Goal: Transaction & Acquisition: Purchase product/service

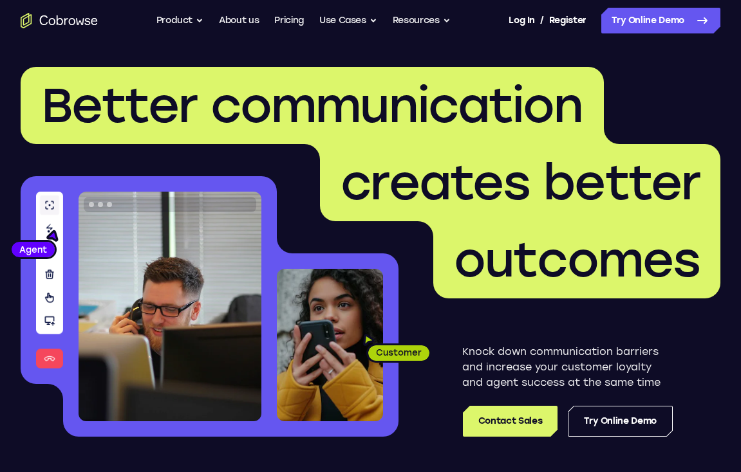
click at [192, 74] on span "Better communication" at bounding box center [312, 105] width 583 height 77
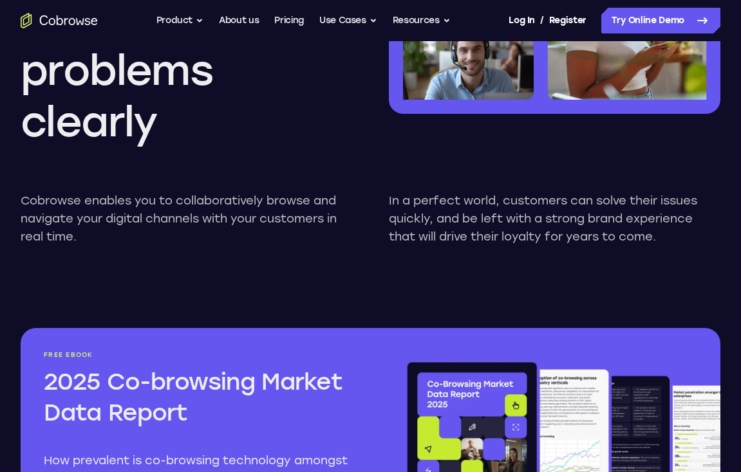
scroll to position [1287, 0]
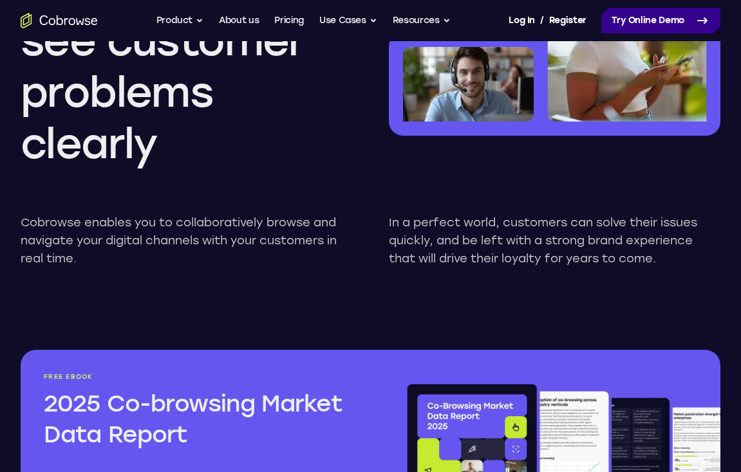
click at [643, 26] on link "Try Online Demo" at bounding box center [660, 21] width 119 height 26
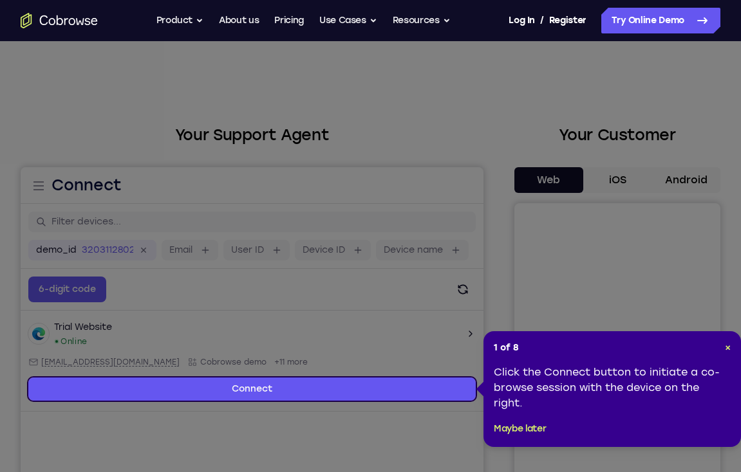
click at [68, 20] on icon "Go to the home page" at bounding box center [59, 20] width 77 height 15
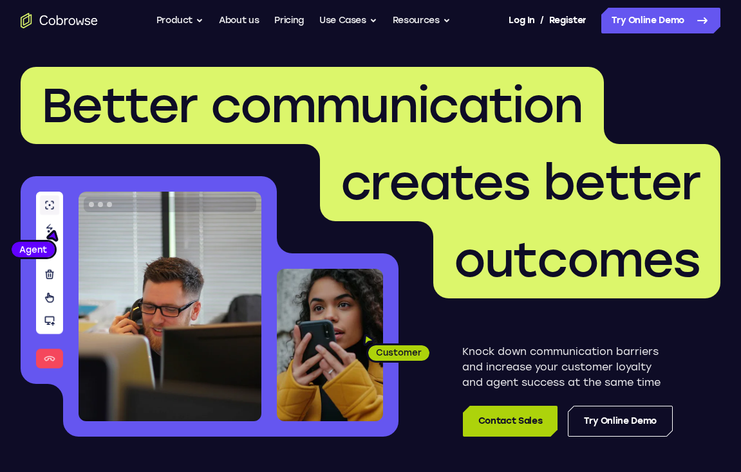
click at [493, 420] on link "Contact Sales" at bounding box center [510, 421] width 95 height 31
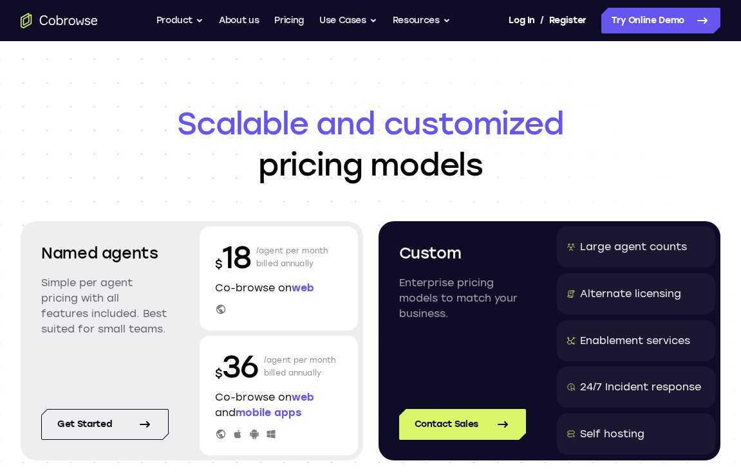
click at [290, 25] on link "Pricing" at bounding box center [289, 21] width 30 height 26
